Goal: Navigation & Orientation: Understand site structure

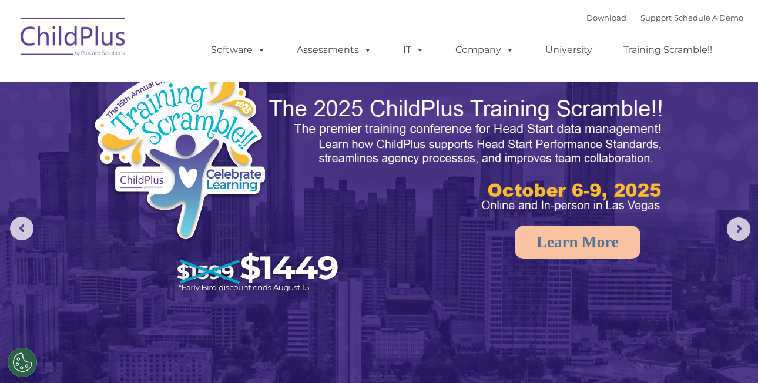
select select "MEDIUM"
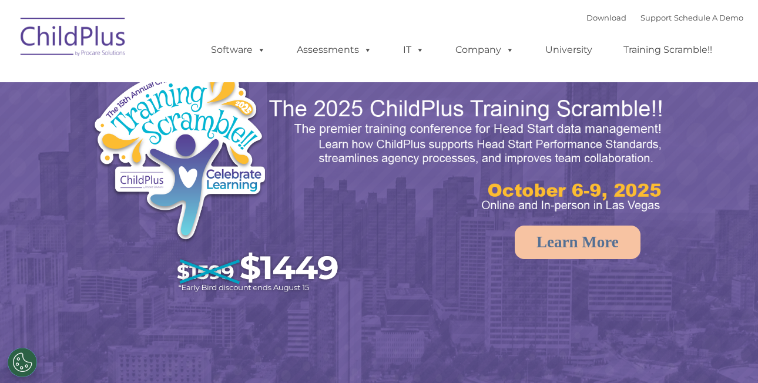
select select "MEDIUM"
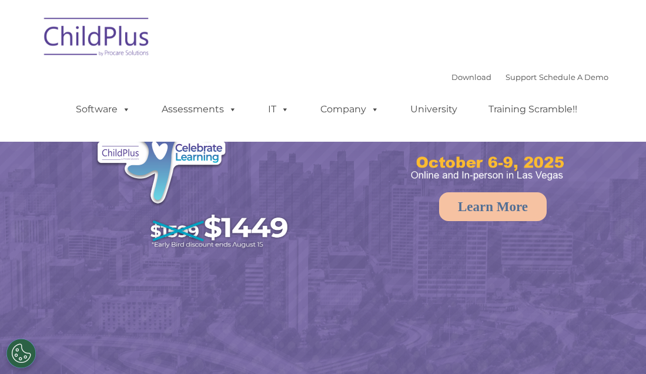
select select "MEDIUM"
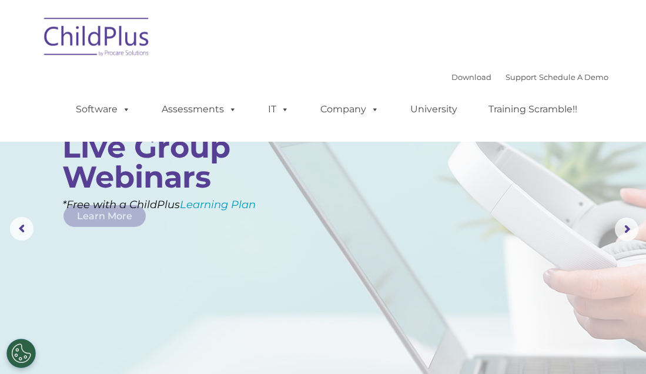
click at [195, 304] on rs-layer at bounding box center [323, 229] width 646 height 458
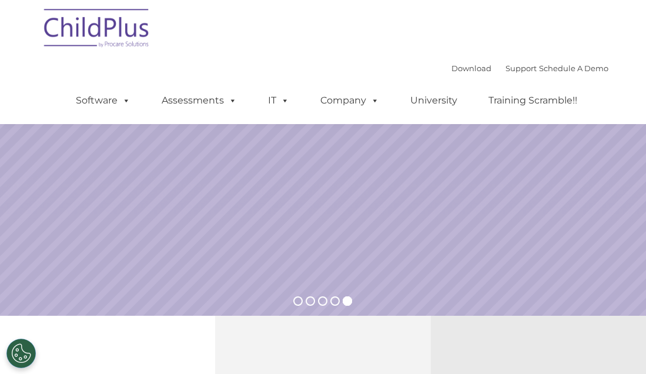
scroll to position [165, 0]
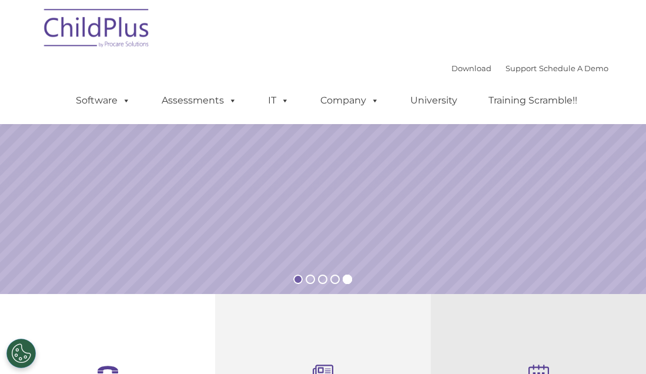
click at [299, 276] on rs-bullet at bounding box center [297, 278] width 9 height 9
